Goal: Use online tool/utility: Utilize a website feature to perform a specific function

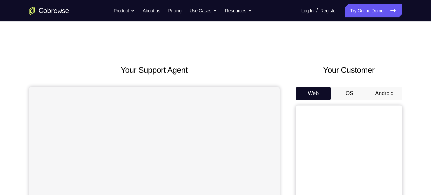
click at [391, 95] on button "Android" at bounding box center [385, 93] width 36 height 13
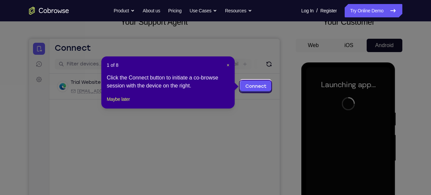
scroll to position [48, 0]
click at [227, 64] on span "×" at bounding box center [228, 65] width 3 height 5
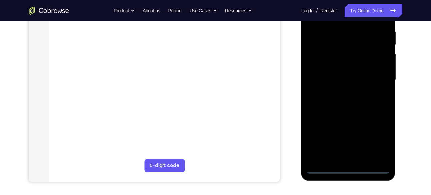
scroll to position [129, 0]
click at [349, 167] on div at bounding box center [349, 79] width 84 height 187
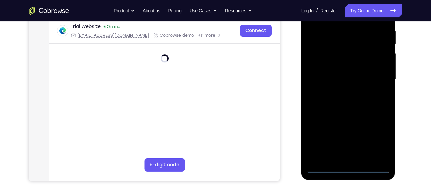
click at [377, 138] on div at bounding box center [349, 79] width 84 height 187
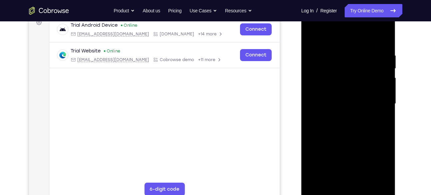
scroll to position [105, 0]
click at [340, 41] on div at bounding box center [349, 103] width 84 height 187
click at [374, 102] on div at bounding box center [349, 103] width 84 height 187
click at [340, 113] on div at bounding box center [349, 103] width 84 height 187
click at [334, 91] on div at bounding box center [349, 103] width 84 height 187
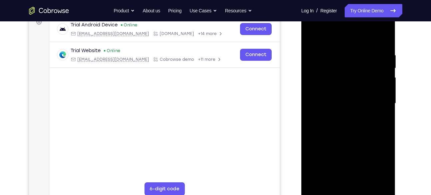
click at [337, 92] on div at bounding box center [349, 103] width 84 height 187
click at [336, 102] on div at bounding box center [349, 103] width 84 height 187
click at [345, 120] on div at bounding box center [349, 103] width 84 height 187
click at [382, 111] on div at bounding box center [349, 103] width 84 height 187
click at [349, 102] on div at bounding box center [349, 103] width 84 height 187
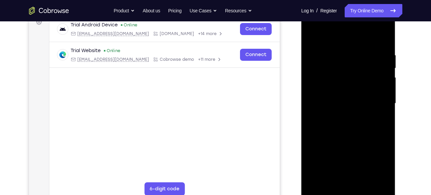
click at [346, 125] on div at bounding box center [349, 103] width 84 height 187
click at [323, 114] on div at bounding box center [349, 103] width 84 height 187
click at [335, 101] on div at bounding box center [349, 103] width 84 height 187
click at [354, 122] on div at bounding box center [349, 103] width 84 height 187
click at [368, 113] on div at bounding box center [349, 103] width 84 height 187
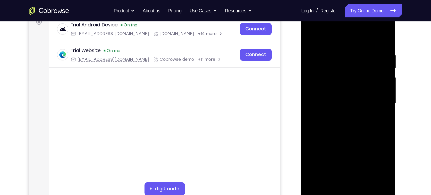
click at [351, 104] on div at bounding box center [349, 103] width 84 height 187
click at [348, 122] on div at bounding box center [349, 103] width 84 height 187
click at [356, 112] on div at bounding box center [349, 103] width 84 height 187
click at [351, 104] on div at bounding box center [349, 103] width 84 height 187
click at [355, 118] on div at bounding box center [349, 103] width 84 height 187
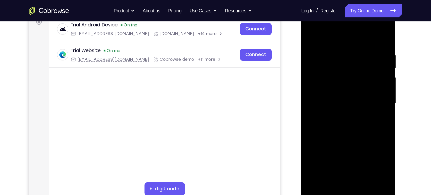
click at [355, 112] on div at bounding box center [349, 103] width 84 height 187
click at [350, 102] on div at bounding box center [349, 103] width 84 height 187
click at [355, 119] on div at bounding box center [349, 103] width 84 height 187
click at [358, 111] on div at bounding box center [349, 103] width 84 height 187
click at [355, 103] on div at bounding box center [349, 103] width 84 height 187
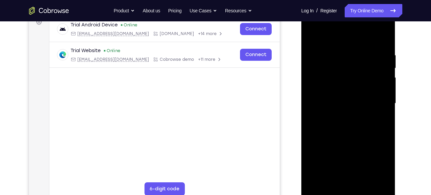
click at [349, 116] on div at bounding box center [349, 103] width 84 height 187
click at [354, 113] on div at bounding box center [349, 103] width 84 height 187
click at [348, 102] on div at bounding box center [349, 103] width 84 height 187
click at [347, 120] on div at bounding box center [349, 103] width 84 height 187
click at [351, 115] on div at bounding box center [349, 103] width 84 height 187
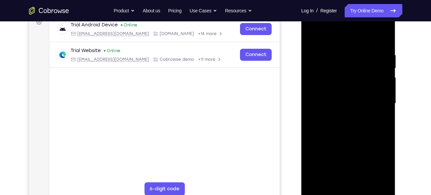
click at [348, 102] on div at bounding box center [349, 103] width 84 height 187
click at [350, 119] on div at bounding box center [349, 103] width 84 height 187
click at [353, 116] on div at bounding box center [349, 103] width 84 height 187
click at [348, 102] on div at bounding box center [349, 103] width 84 height 187
click at [350, 122] on div at bounding box center [349, 103] width 84 height 187
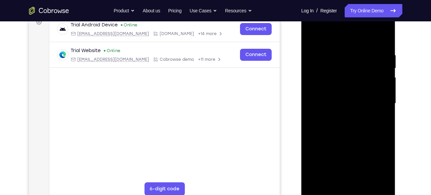
click at [349, 113] on div at bounding box center [349, 103] width 84 height 187
click at [349, 103] on div at bounding box center [349, 103] width 84 height 187
click at [349, 127] on div at bounding box center [349, 103] width 84 height 187
click at [356, 115] on div at bounding box center [349, 103] width 84 height 187
click at [347, 102] on div at bounding box center [349, 103] width 84 height 187
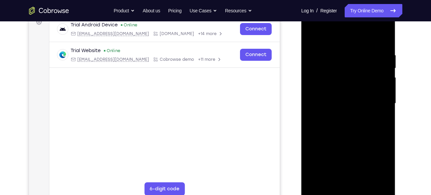
click at [349, 120] on div at bounding box center [349, 103] width 84 height 187
click at [347, 134] on div at bounding box center [349, 103] width 84 height 187
click at [335, 73] on div at bounding box center [349, 103] width 84 height 187
click at [339, 84] on div at bounding box center [349, 103] width 84 height 187
click at [328, 74] on div at bounding box center [349, 103] width 84 height 187
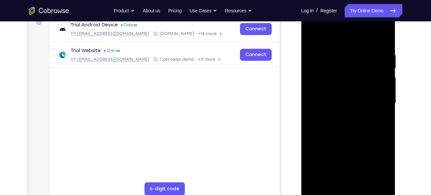
click at [350, 100] on div at bounding box center [349, 103] width 84 height 187
click at [333, 77] on div at bounding box center [349, 103] width 84 height 187
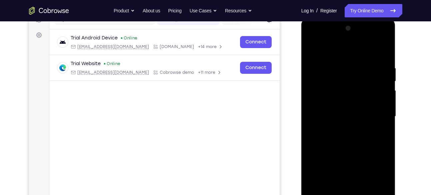
scroll to position [92, 0]
click at [342, 104] on div at bounding box center [349, 116] width 84 height 187
click at [353, 137] on div at bounding box center [349, 116] width 84 height 187
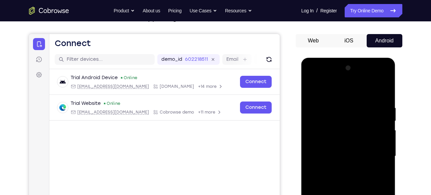
scroll to position [50, 0]
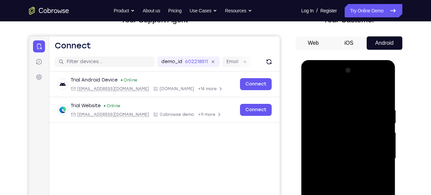
click at [380, 39] on button "Android" at bounding box center [385, 42] width 36 height 13
click at [380, 42] on button "Android" at bounding box center [385, 42] width 36 height 13
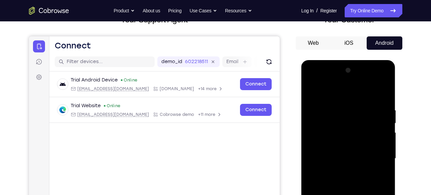
click at [380, 42] on button "Android" at bounding box center [385, 42] width 36 height 13
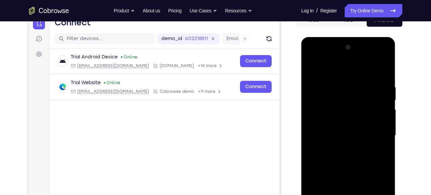
scroll to position [71, 0]
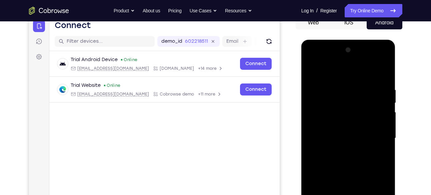
click at [345, 22] on button "iOS" at bounding box center [349, 22] width 36 height 13
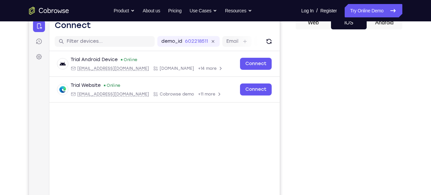
scroll to position [56, 0]
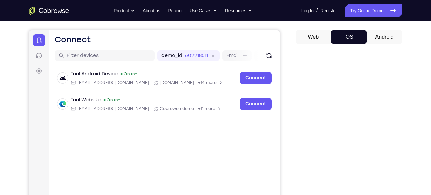
click at [373, 36] on button "Android" at bounding box center [385, 36] width 36 height 13
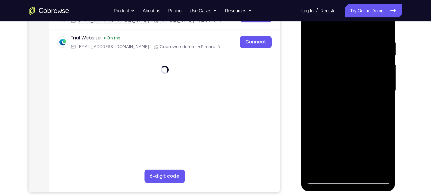
scroll to position [119, 0]
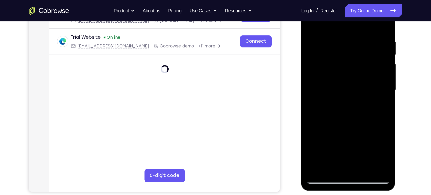
click at [343, 65] on div at bounding box center [349, 90] width 84 height 187
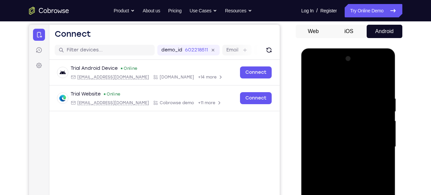
scroll to position [58, 0]
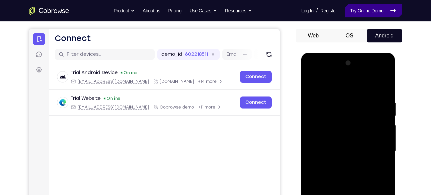
click at [365, 10] on link "Try Online Demo" at bounding box center [373, 10] width 57 height 13
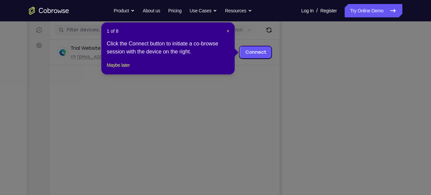
scroll to position [82, 0]
click at [227, 29] on span "×" at bounding box center [228, 30] width 3 height 5
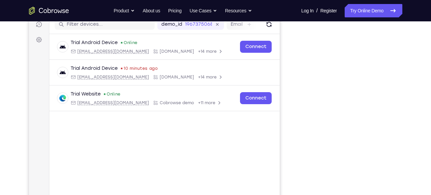
scroll to position [100, 0]
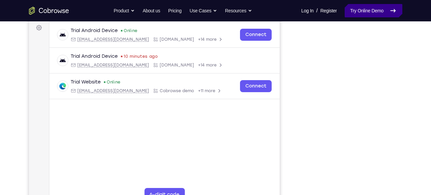
click at [360, 14] on link "Try Online Demo" at bounding box center [373, 10] width 57 height 13
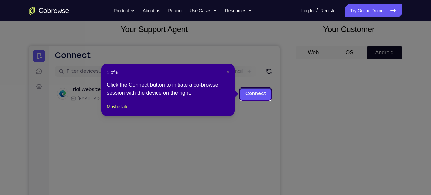
scroll to position [39, 0]
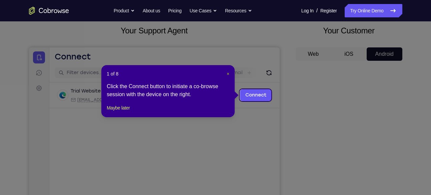
drag, startPoint x: 229, startPoint y: 73, endPoint x: 227, endPoint y: 31, distance: 41.7
click at [229, 73] on span "×" at bounding box center [228, 73] width 3 height 5
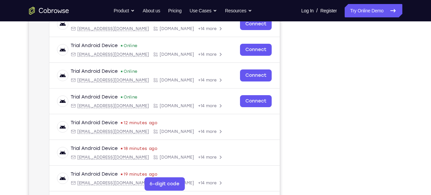
scroll to position [112, 0]
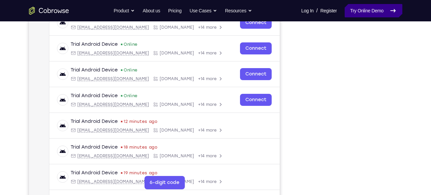
click at [365, 12] on link "Try Online Demo" at bounding box center [373, 10] width 57 height 13
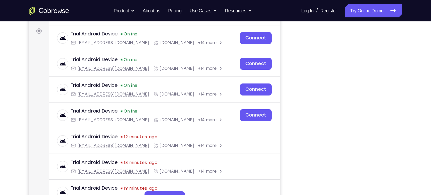
scroll to position [0, 0]
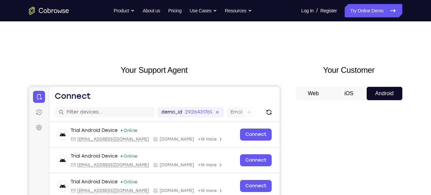
click at [308, 89] on button "Web" at bounding box center [314, 93] width 36 height 13
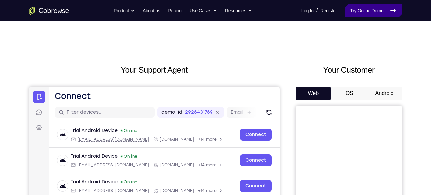
click at [360, 14] on link "Try Online Demo" at bounding box center [373, 10] width 57 height 13
click at [390, 99] on button "Android" at bounding box center [385, 93] width 36 height 13
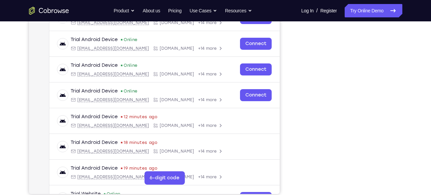
scroll to position [117, 0]
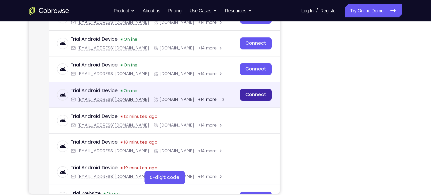
click at [245, 97] on link "Connect" at bounding box center [256, 95] width 32 height 12
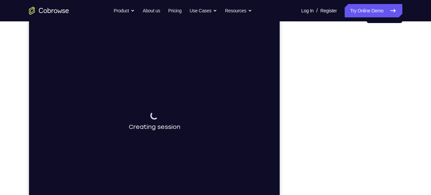
scroll to position [77, 0]
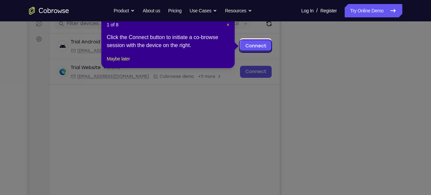
scroll to position [88, 0]
click at [250, 45] on link "Connect" at bounding box center [256, 46] width 32 height 12
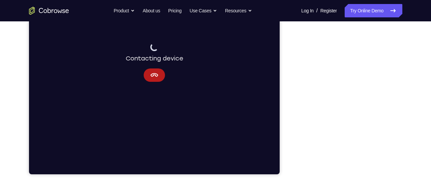
scroll to position [135, 0]
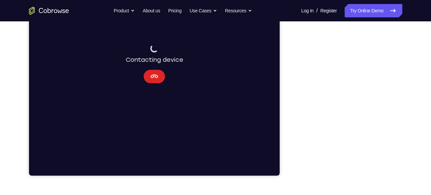
click at [156, 74] on icon "Cancel" at bounding box center [154, 76] width 8 height 8
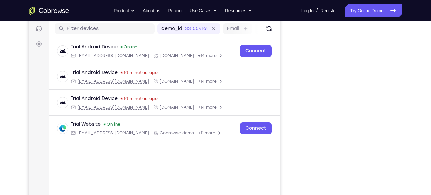
scroll to position [83, 0]
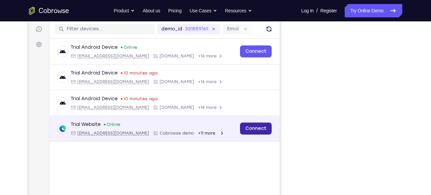
click at [255, 128] on link "Connect" at bounding box center [256, 128] width 32 height 12
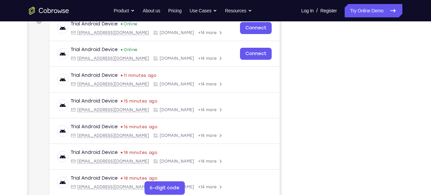
scroll to position [107, 0]
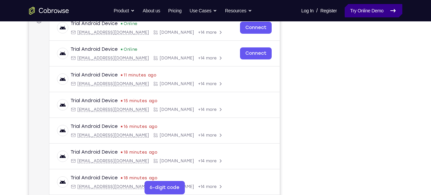
click at [345, 11] on link "Try Online Demo" at bounding box center [373, 10] width 57 height 13
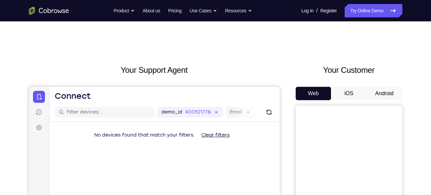
click at [382, 94] on button "Android" at bounding box center [385, 93] width 36 height 13
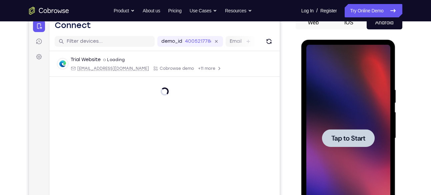
click at [337, 135] on span "Tap to Start" at bounding box center [349, 138] width 34 height 7
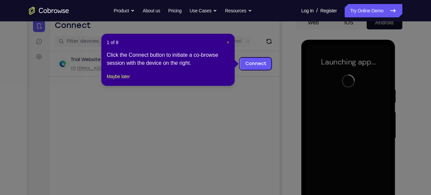
drag, startPoint x: 185, startPoint y: 17, endPoint x: 227, endPoint y: 42, distance: 48.8
drag, startPoint x: 227, startPoint y: 42, endPoint x: 340, endPoint y: 104, distance: 129.0
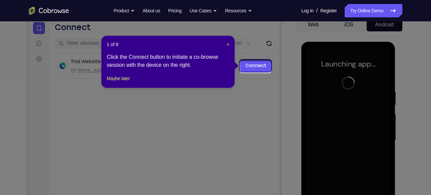
scroll to position [67, 0]
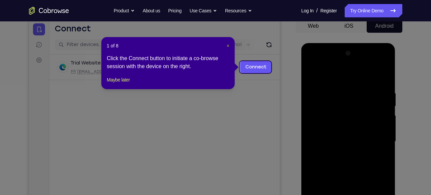
click at [228, 45] on span "×" at bounding box center [228, 45] width 3 height 5
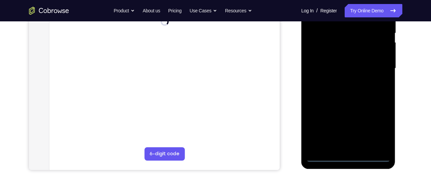
scroll to position [148, 0]
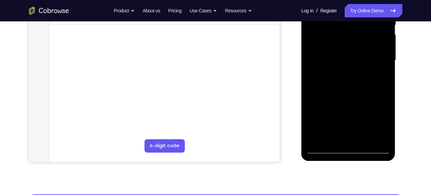
click at [349, 150] on div at bounding box center [349, 60] width 84 height 187
click at [376, 120] on div at bounding box center [349, 60] width 84 height 187
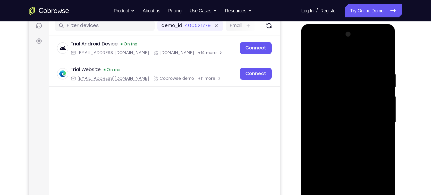
scroll to position [84, 0]
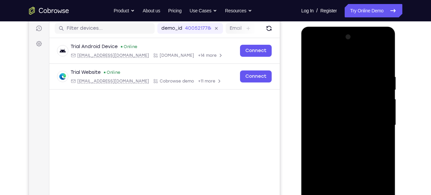
click at [341, 62] on div at bounding box center [349, 125] width 84 height 187
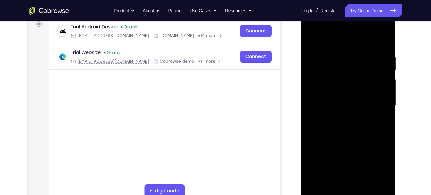
scroll to position [104, 0]
click at [332, 40] on div at bounding box center [349, 104] width 84 height 187
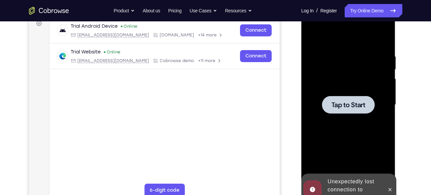
click at [350, 112] on div at bounding box center [348, 105] width 53 height 18
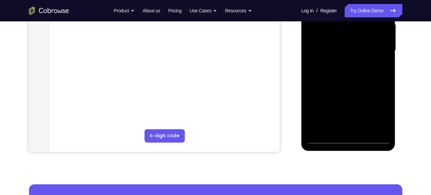
scroll to position [159, 0]
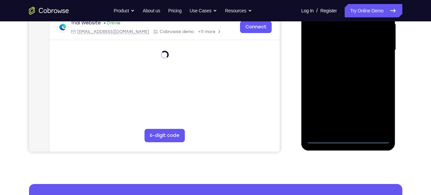
click at [350, 137] on div at bounding box center [349, 50] width 84 height 187
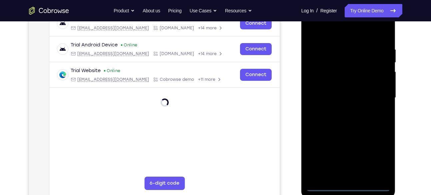
scroll to position [110, 0]
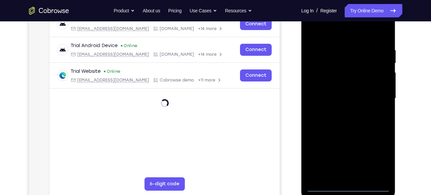
click at [376, 162] on div at bounding box center [349, 98] width 84 height 187
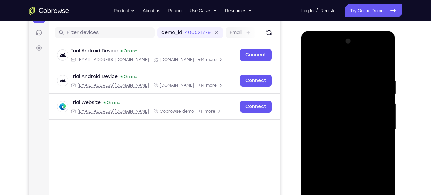
scroll to position [79, 0]
click at [329, 67] on div at bounding box center [349, 129] width 84 height 187
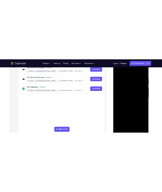
scroll to position [109, 0]
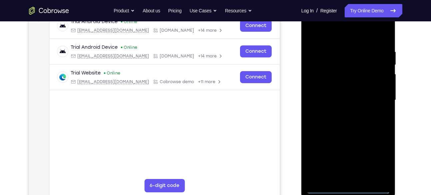
click at [374, 96] on div at bounding box center [349, 100] width 84 height 187
click at [341, 112] on div at bounding box center [349, 100] width 84 height 187
click at [336, 92] on div at bounding box center [349, 100] width 84 height 187
click at [324, 85] on div at bounding box center [349, 100] width 84 height 187
click at [343, 99] on div at bounding box center [349, 100] width 84 height 187
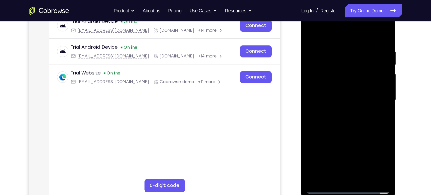
click at [349, 123] on div at bounding box center [349, 100] width 84 height 187
click at [349, 140] on div at bounding box center [349, 100] width 84 height 187
click at [348, 131] on div at bounding box center [349, 100] width 84 height 187
click at [382, 41] on div at bounding box center [349, 100] width 84 height 187
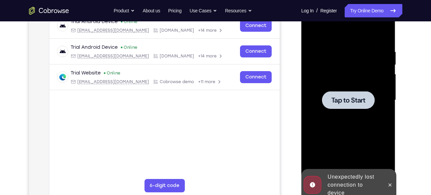
click at [349, 97] on span "Tap to Start" at bounding box center [349, 100] width 34 height 7
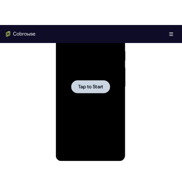
scroll to position [380, 0]
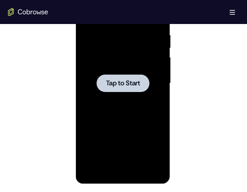
click at [133, 85] on span "Tap to Start" at bounding box center [123, 83] width 34 height 7
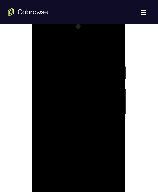
scroll to position [370, 0]
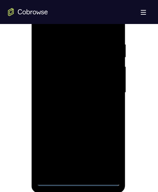
click at [77, 179] on div at bounding box center [79, 92] width 84 height 187
click at [80, 180] on div at bounding box center [79, 92] width 84 height 187
click at [77, 179] on div at bounding box center [79, 92] width 84 height 187
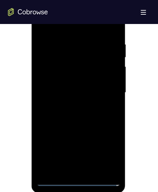
click at [77, 179] on div at bounding box center [79, 92] width 84 height 187
click at [78, 179] on div at bounding box center [79, 92] width 84 height 187
click at [78, 180] on div at bounding box center [79, 92] width 84 height 187
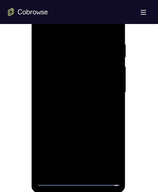
click at [141, 42] on div at bounding box center [79, 91] width 142 height 205
click at [79, 179] on div at bounding box center [79, 92] width 84 height 187
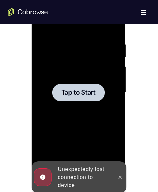
click at [82, 87] on div at bounding box center [78, 93] width 53 height 18
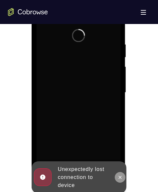
click at [118, 177] on icon at bounding box center [120, 177] width 5 height 5
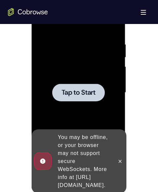
click at [101, 90] on div at bounding box center [78, 93] width 53 height 18
click at [119, 159] on icon at bounding box center [120, 161] width 5 height 5
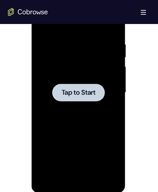
click at [83, 93] on span "Tap to Start" at bounding box center [79, 92] width 34 height 7
click at [93, 97] on div at bounding box center [78, 93] width 53 height 18
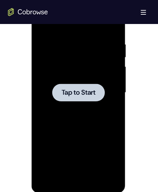
click at [93, 97] on div at bounding box center [78, 93] width 53 height 18
drag, startPoint x: 93, startPoint y: 97, endPoint x: 76, endPoint y: 91, distance: 18.0
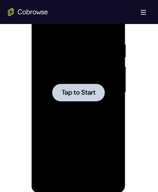
click at [76, 91] on span "Tap to Start" at bounding box center [79, 92] width 34 height 7
click at [79, 94] on span "Tap to Start" at bounding box center [79, 92] width 34 height 7
click at [88, 92] on span "Tap to Start" at bounding box center [79, 92] width 34 height 7
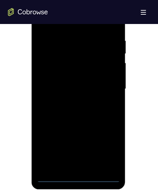
scroll to position [374, 0]
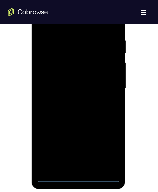
click at [79, 173] on div at bounding box center [79, 88] width 84 height 187
click at [78, 176] on div at bounding box center [79, 88] width 84 height 187
click at [110, 152] on div at bounding box center [79, 88] width 84 height 187
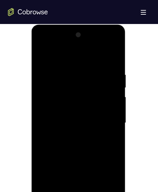
scroll to position [340, 0]
click at [55, 55] on div at bounding box center [79, 123] width 84 height 187
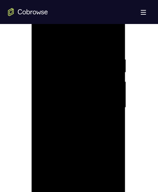
scroll to position [356, 0]
click at [103, 101] on div at bounding box center [79, 107] width 84 height 187
click at [106, 101] on div at bounding box center [79, 107] width 84 height 187
click at [108, 103] on div at bounding box center [79, 107] width 84 height 187
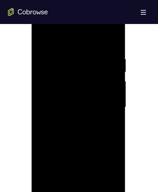
click at [72, 118] on div at bounding box center [79, 107] width 84 height 187
click at [68, 103] on div at bounding box center [79, 107] width 84 height 187
click at [62, 91] on div at bounding box center [79, 105] width 84 height 187
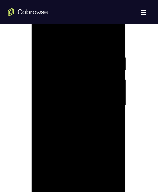
click at [62, 91] on div at bounding box center [79, 105] width 84 height 187
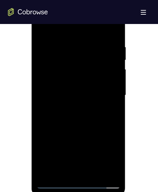
click at [55, 81] on div at bounding box center [79, 95] width 84 height 187
click at [81, 95] on div at bounding box center [79, 95] width 84 height 187
click at [77, 115] on div at bounding box center [79, 95] width 84 height 187
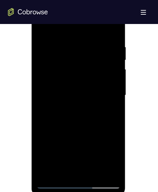
click at [77, 115] on div at bounding box center [79, 95] width 84 height 187
